Goal: Check status: Check status

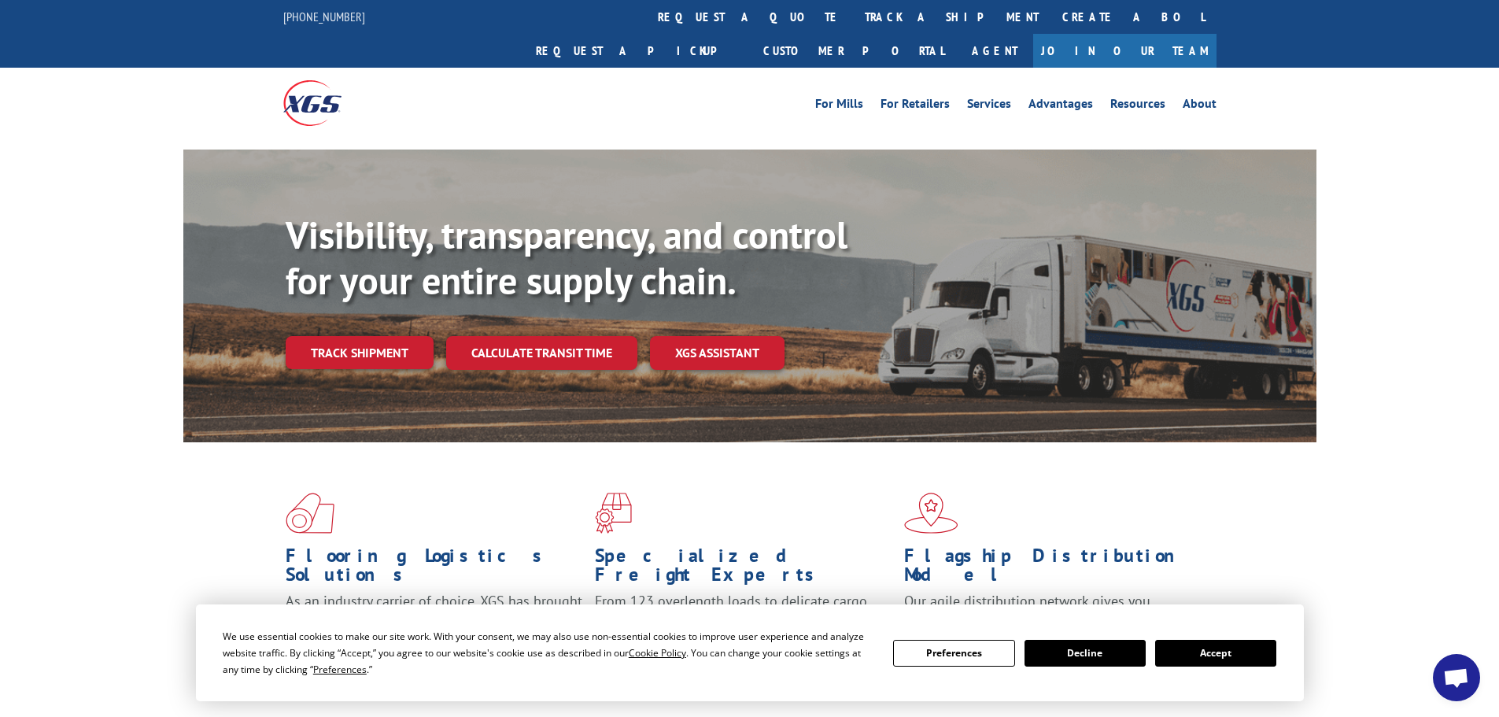
click at [853, 13] on link "track a shipment" at bounding box center [952, 17] width 198 height 34
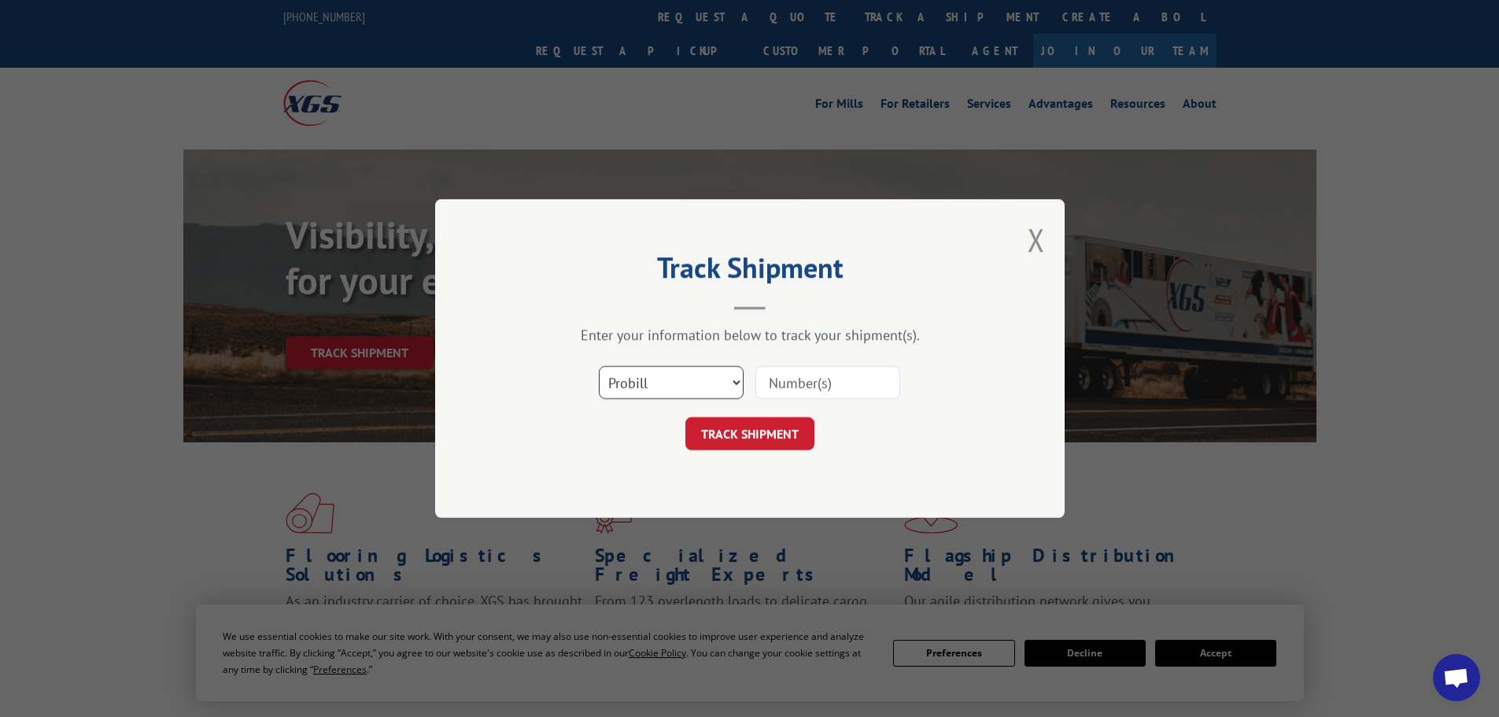
click at [667, 379] on select "Select category... Probill BOL PO" at bounding box center [671, 382] width 145 height 33
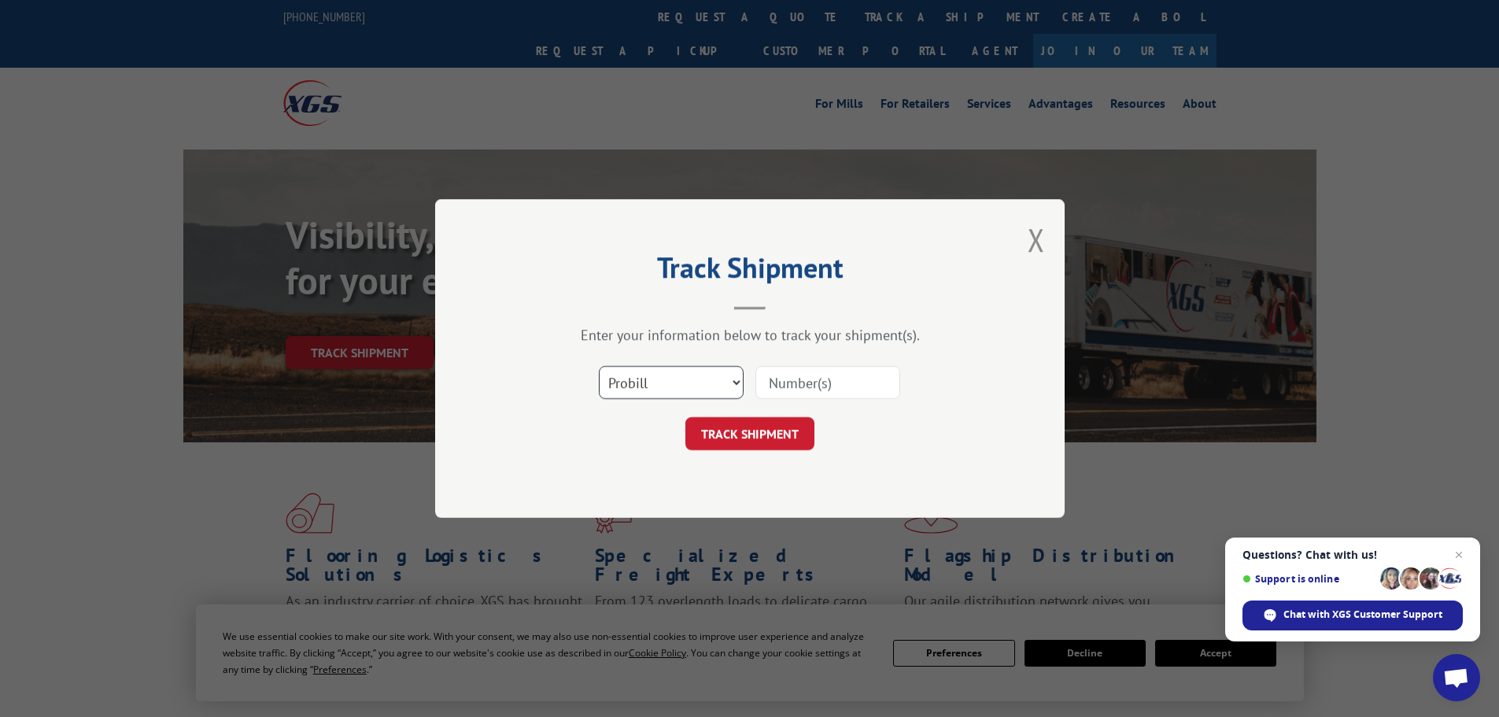
select select "bol"
click at [599, 366] on select "Select category... Probill BOL PO" at bounding box center [671, 382] width 145 height 33
click at [796, 380] on input at bounding box center [828, 382] width 145 height 33
paste input "7028297"
type input "7028297"
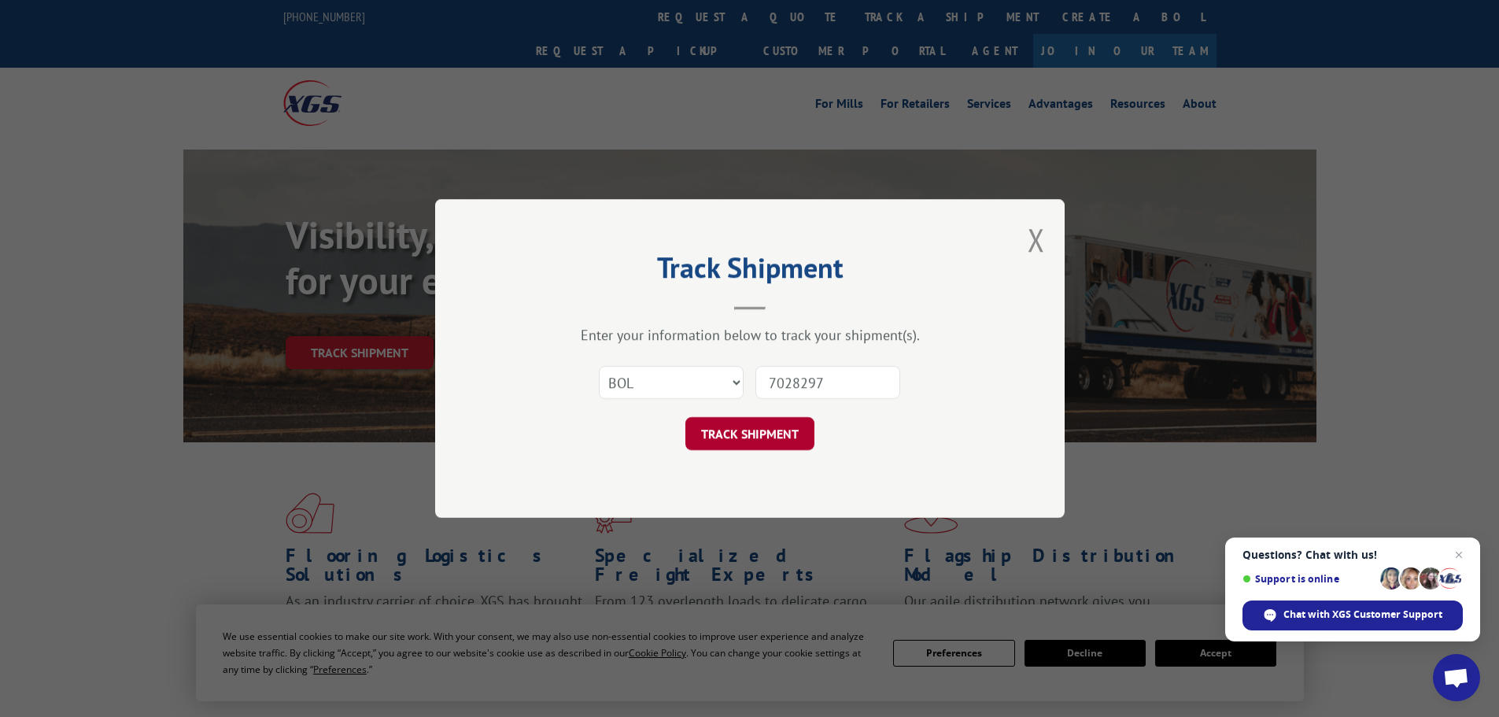
click at [759, 431] on button "TRACK SHIPMENT" at bounding box center [750, 433] width 129 height 33
